Goal: Check status: Check status

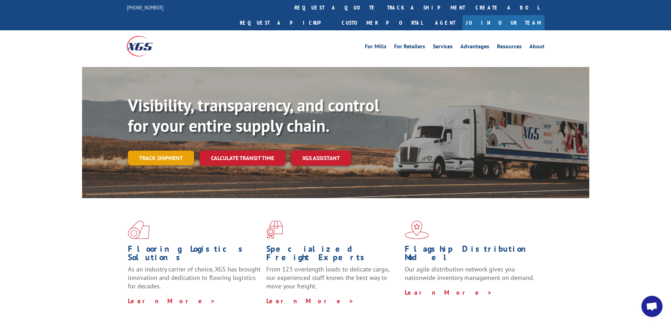
click at [179, 150] on link "Track shipment" at bounding box center [161, 157] width 66 height 15
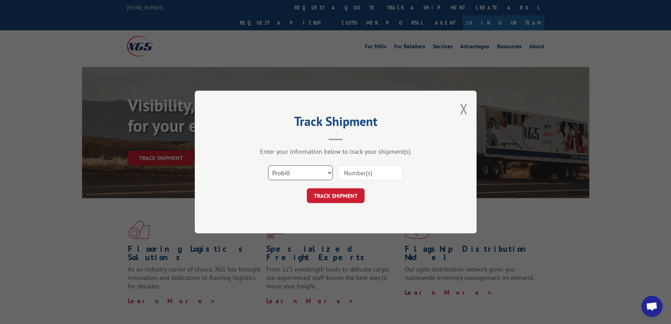
click at [321, 171] on select "Select category... Probill BOL PO" at bounding box center [300, 172] width 65 height 15
click at [268, 165] on select "Select category... Probill BOL PO" at bounding box center [300, 172] width 65 height 15
click at [286, 173] on select "Select category... Probill BOL PO" at bounding box center [300, 172] width 65 height 15
select select "probill"
click at [268, 165] on select "Select category... Probill BOL PO" at bounding box center [300, 172] width 65 height 15
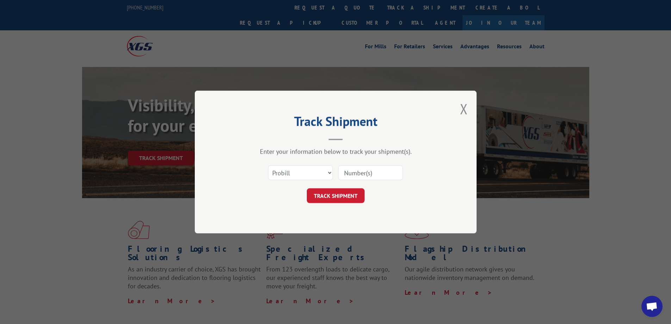
drag, startPoint x: 400, startPoint y: 177, endPoint x: 391, endPoint y: 177, distance: 8.8
click at [397, 177] on input at bounding box center [370, 172] width 65 height 15
click at [371, 171] on input at bounding box center [370, 172] width 65 height 15
type input "17596387"
click at [346, 194] on button "TRACK SHIPMENT" at bounding box center [336, 195] width 58 height 15
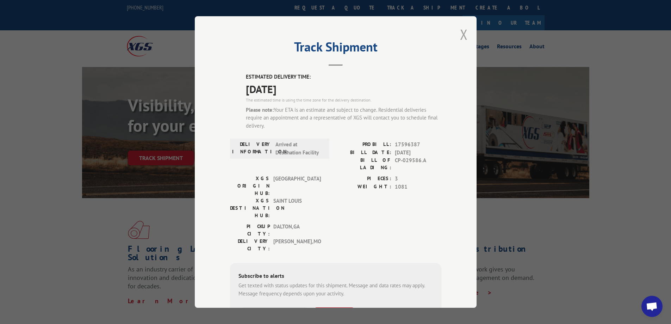
drag, startPoint x: 456, startPoint y: 29, endPoint x: 461, endPoint y: 33, distance: 6.5
click at [456, 29] on div "Track Shipment ESTIMATED DELIVERY TIME: [DATE] The estimated time is using the …" at bounding box center [336, 161] width 282 height 291
click at [461, 33] on button "Close modal" at bounding box center [464, 34] width 8 height 19
